Goal: Task Accomplishment & Management: Manage account settings

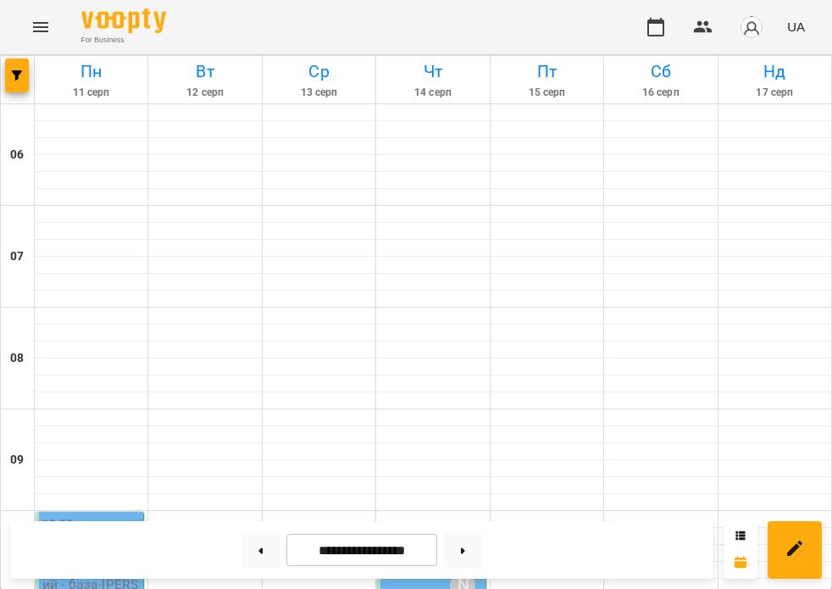
scroll to position [470, 0]
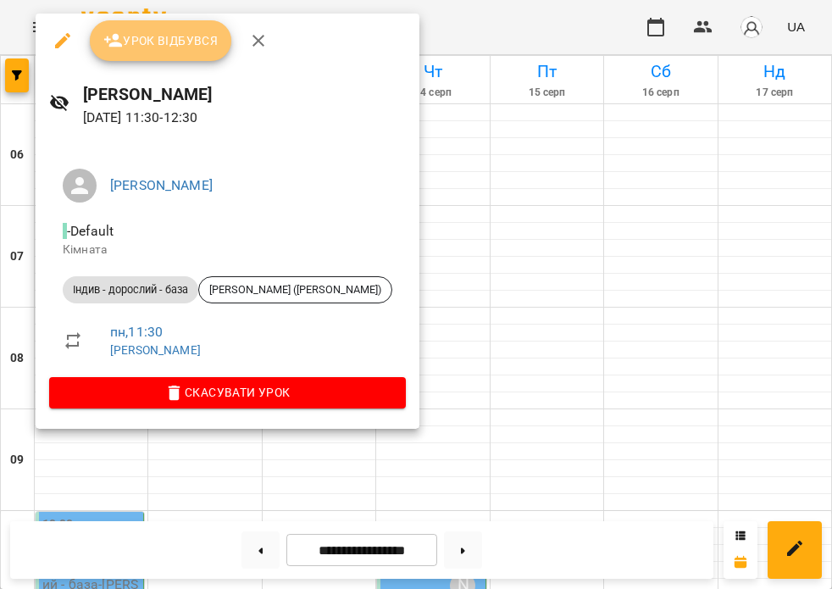
click at [172, 44] on span "Урок відбувся" at bounding box center [160, 41] width 115 height 20
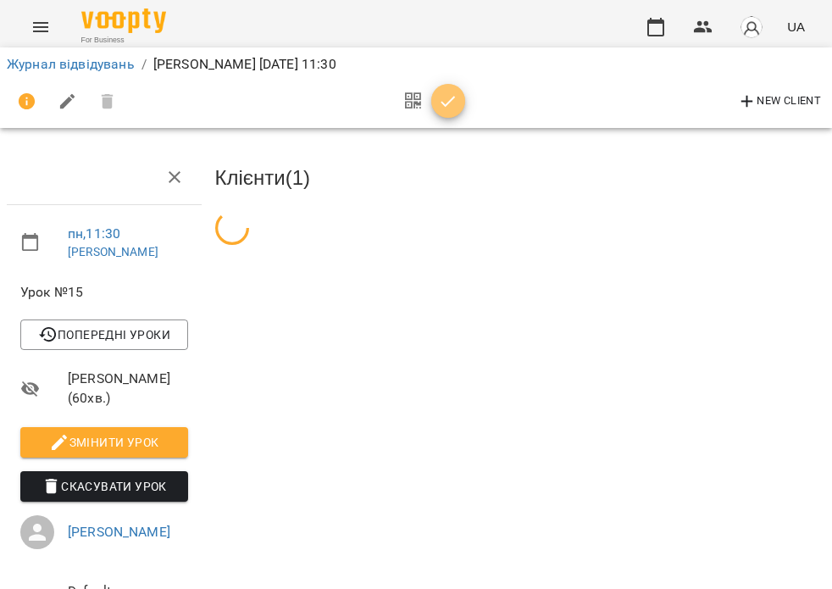
click at [454, 96] on icon "button" at bounding box center [449, 101] width 14 height 11
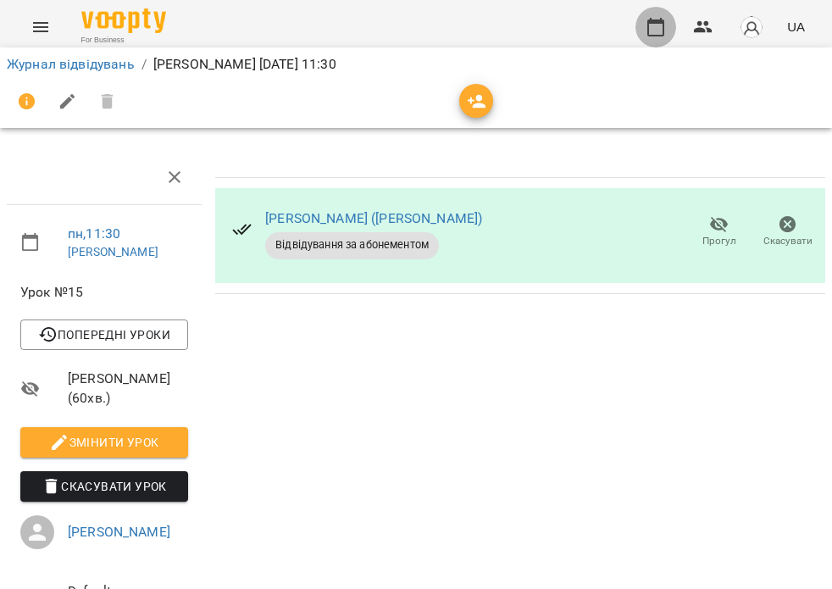
click at [652, 40] on button "button" at bounding box center [656, 27] width 41 height 41
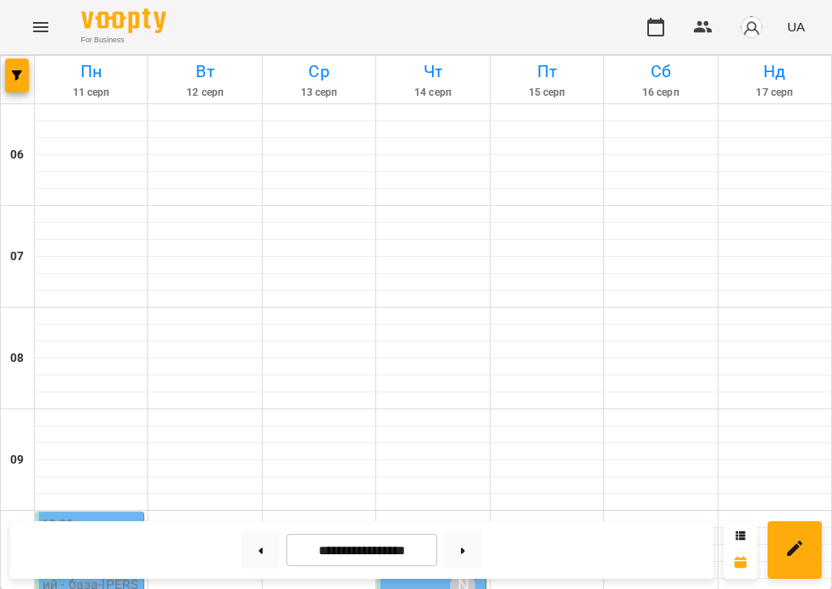
scroll to position [436, 0]
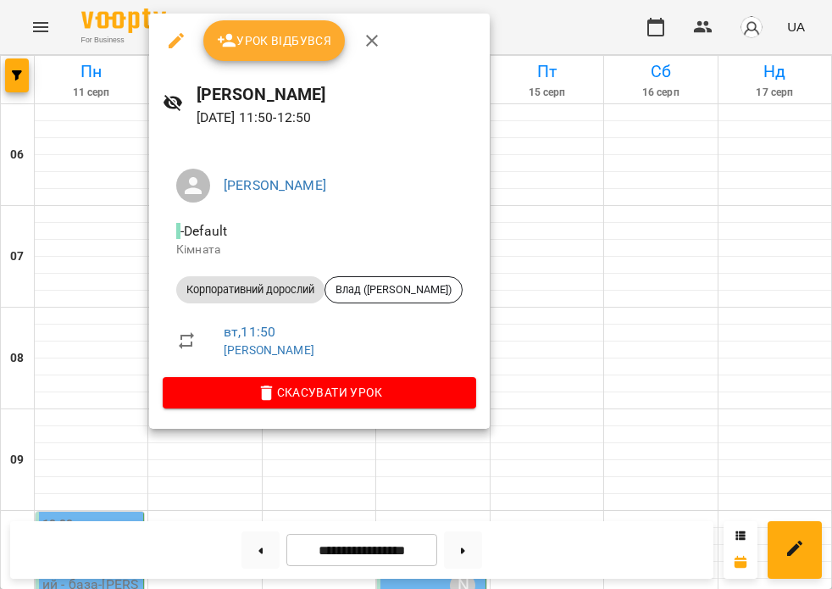
click at [303, 44] on span "Урок відбувся" at bounding box center [274, 41] width 115 height 20
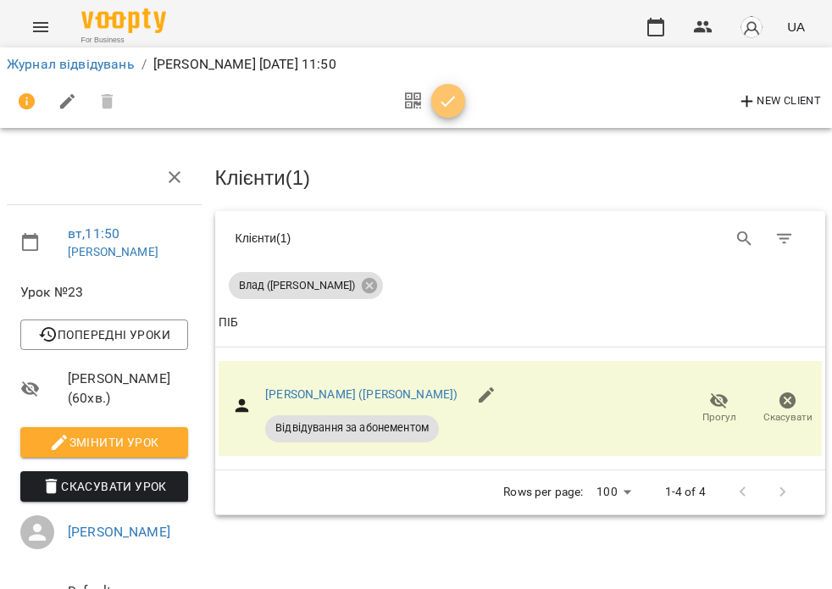
click at [443, 107] on icon "button" at bounding box center [448, 102] width 20 height 20
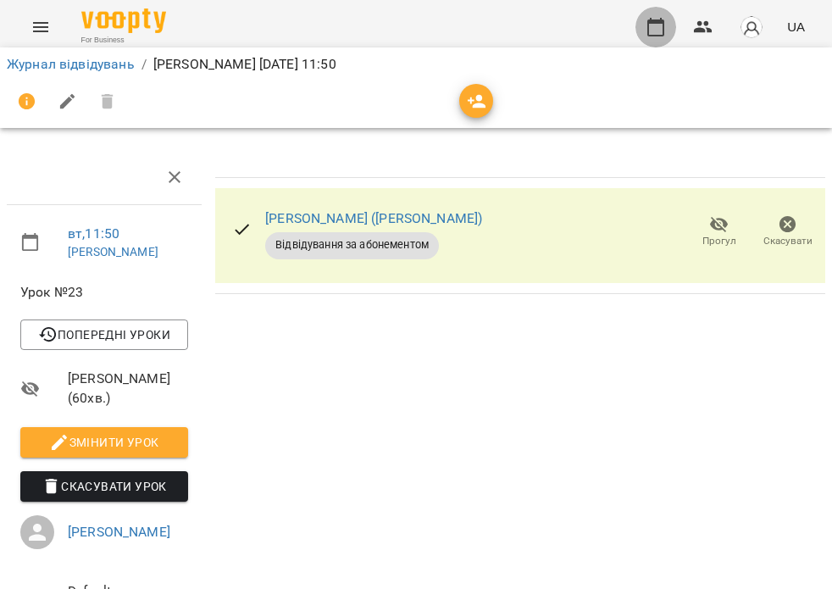
click at [664, 20] on icon "button" at bounding box center [655, 27] width 17 height 19
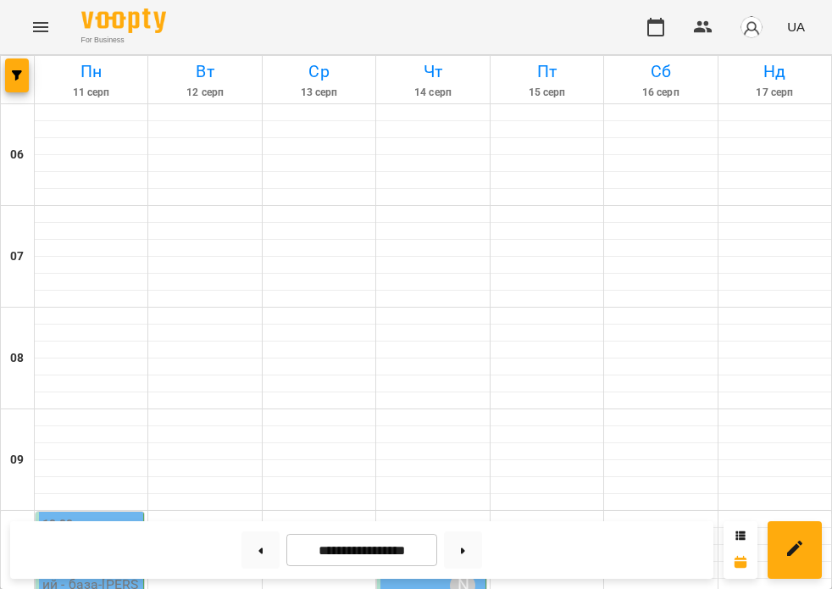
scroll to position [529, 0]
